Goal: Transaction & Acquisition: Subscribe to service/newsletter

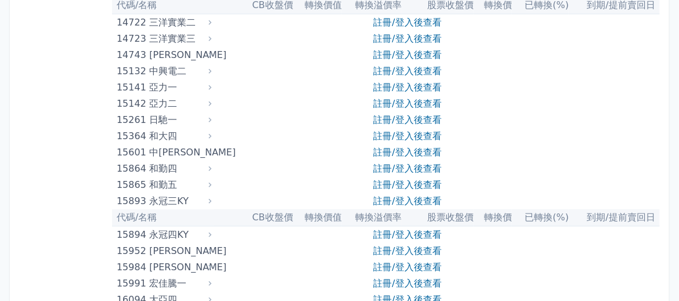
scroll to position [316, 0]
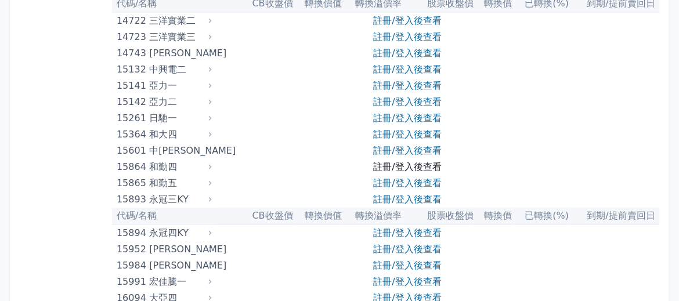
click at [413, 167] on link "註冊/登入後查看" at bounding box center [408, 166] width 68 height 11
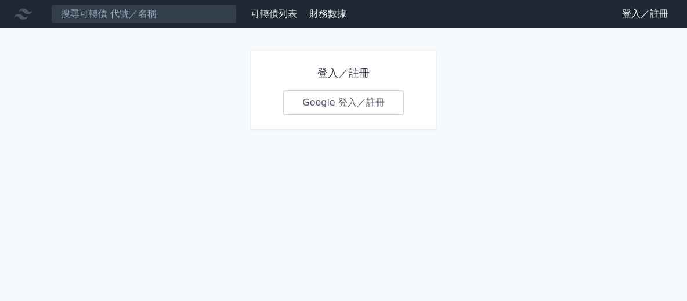
click at [337, 106] on link "Google 登入／註冊" at bounding box center [343, 103] width 121 height 24
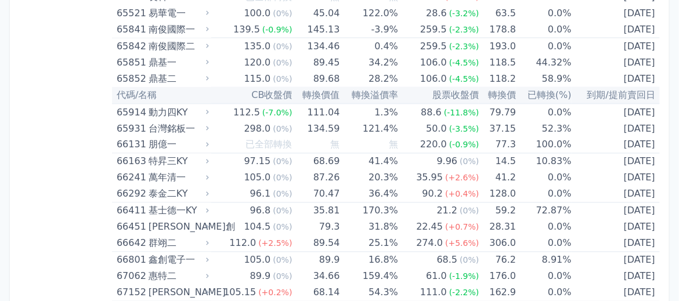
scroll to position [5820, 0]
